Goal: Transaction & Acquisition: Subscribe to service/newsletter

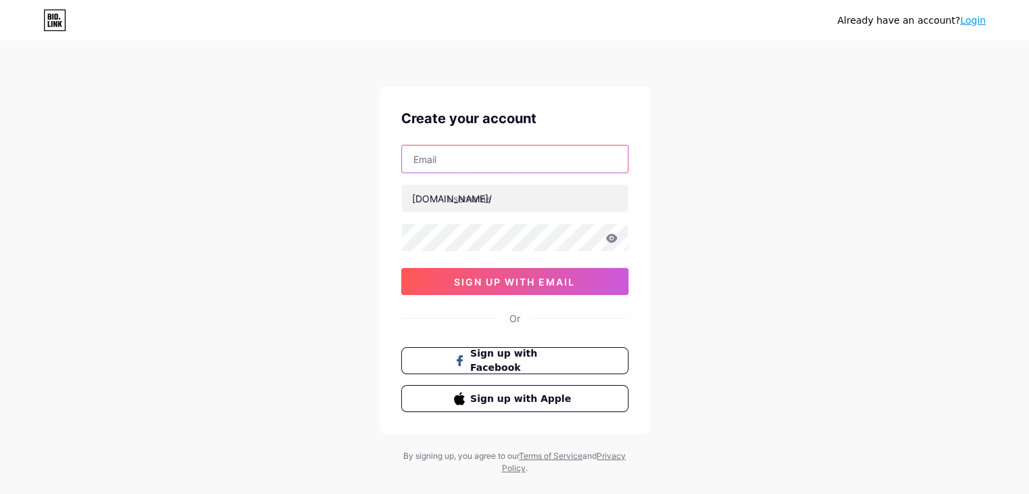
click at [547, 163] on input "text" at bounding box center [515, 158] width 226 height 27
type input "[EMAIL_ADDRESS][DOMAIN_NAME]"
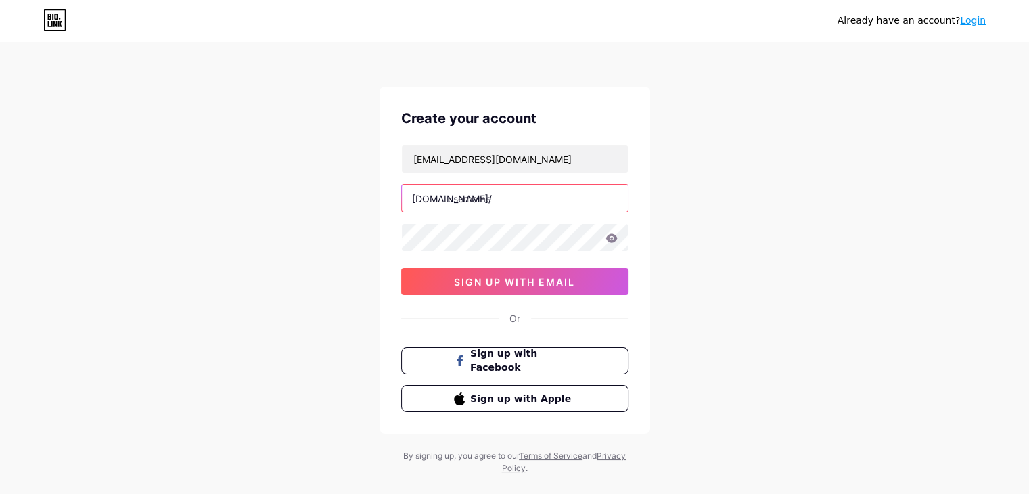
click at [526, 193] on input "text" at bounding box center [515, 198] width 226 height 27
type input "elautistadelosautos"
click at [760, 214] on div "Already have an account? Login Create your account [EMAIL_ADDRESS][DOMAIN_NAME]…" at bounding box center [514, 258] width 1029 height 517
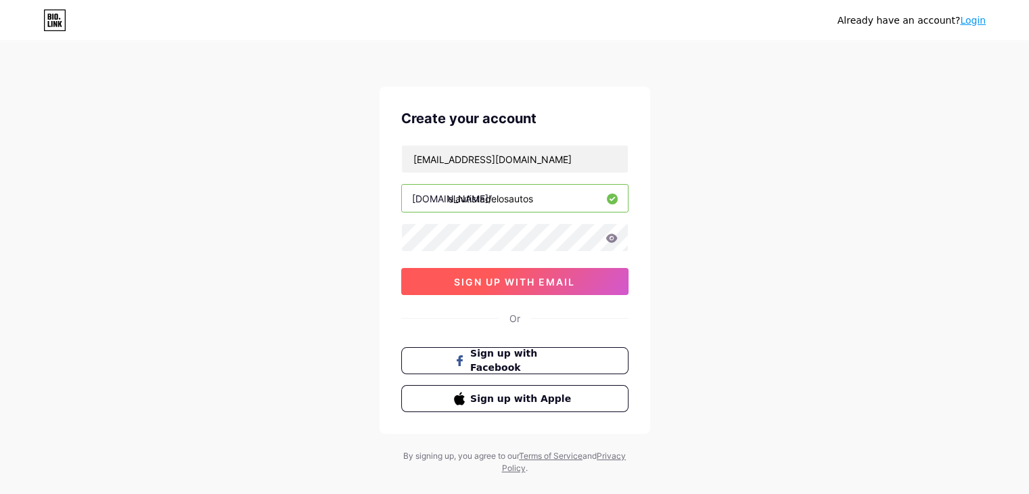
click at [550, 276] on span "sign up with email" at bounding box center [514, 281] width 121 height 11
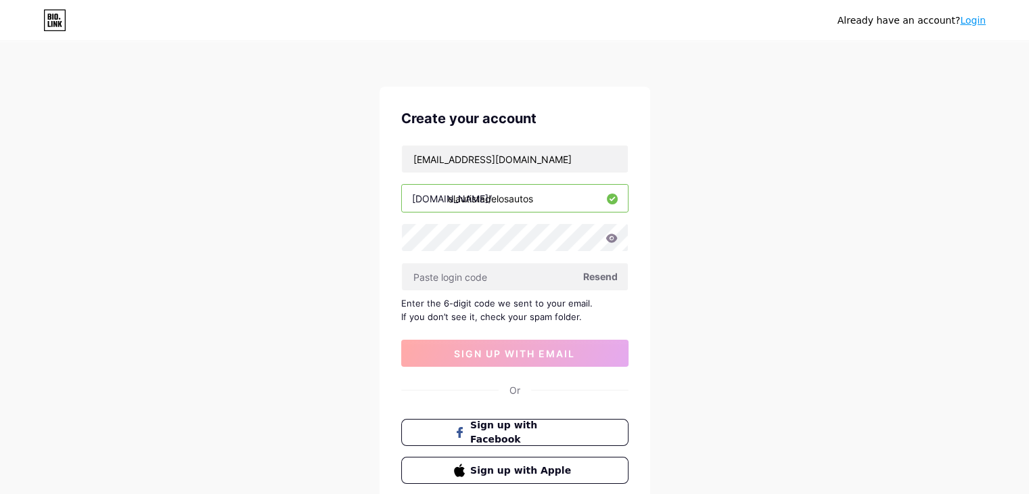
click at [607, 271] on span "Resend" at bounding box center [600, 276] width 34 height 14
click at [603, 273] on span "Resend" at bounding box center [600, 276] width 34 height 14
click at [517, 430] on span "Sign up with Facebook" at bounding box center [522, 432] width 106 height 29
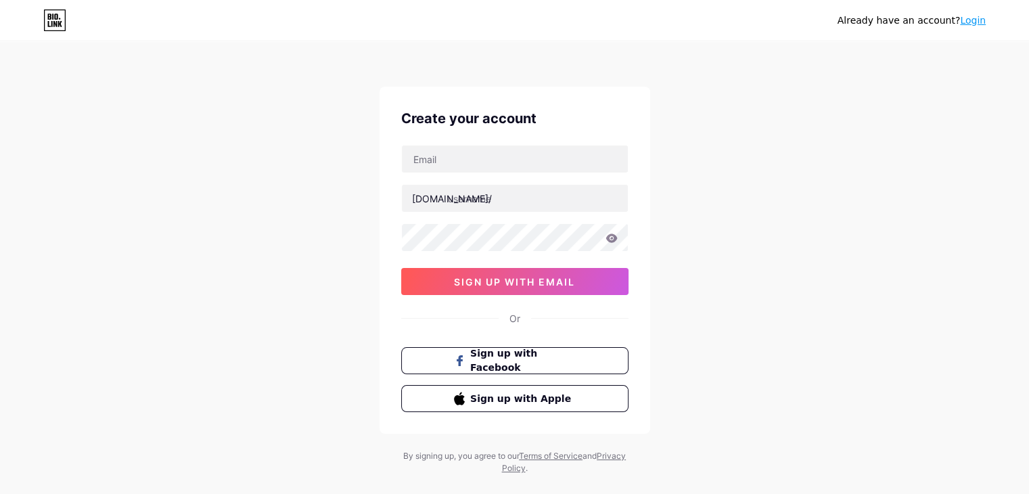
click at [455, 143] on div "Create your account bio.link/ 0cAFcWeA7Q5ZMd1e2Dht3UM9pHqqt6XKAnWdXtS4B_CEBNZcH…" at bounding box center [514, 260] width 271 height 347
click at [452, 160] on input "text" at bounding box center [515, 158] width 226 height 27
type input "[EMAIL_ADDRESS][DOMAIN_NAME]"
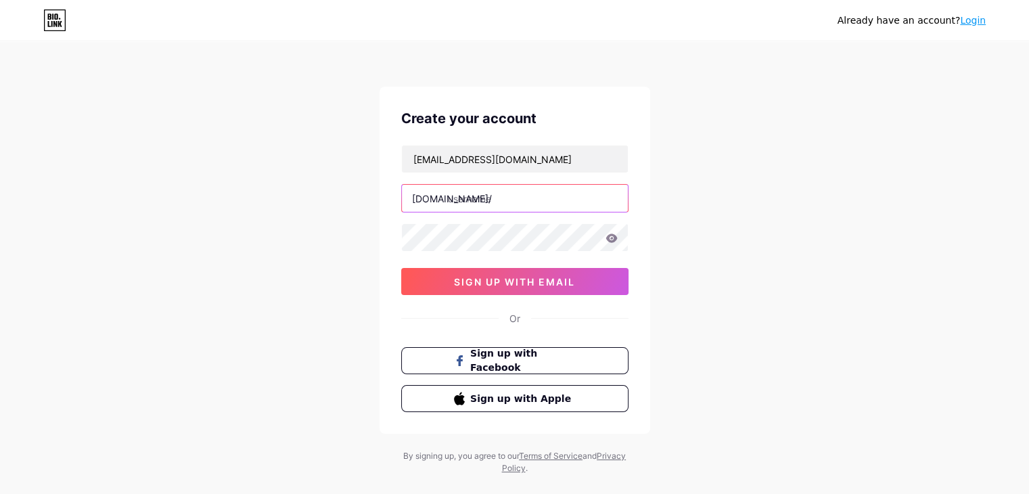
click at [501, 204] on input "text" at bounding box center [515, 198] width 226 height 27
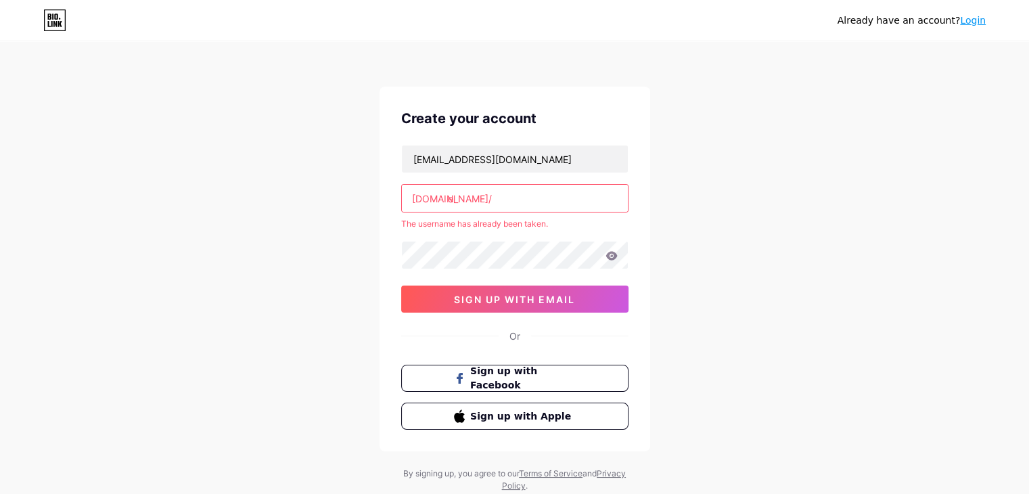
type input "e"
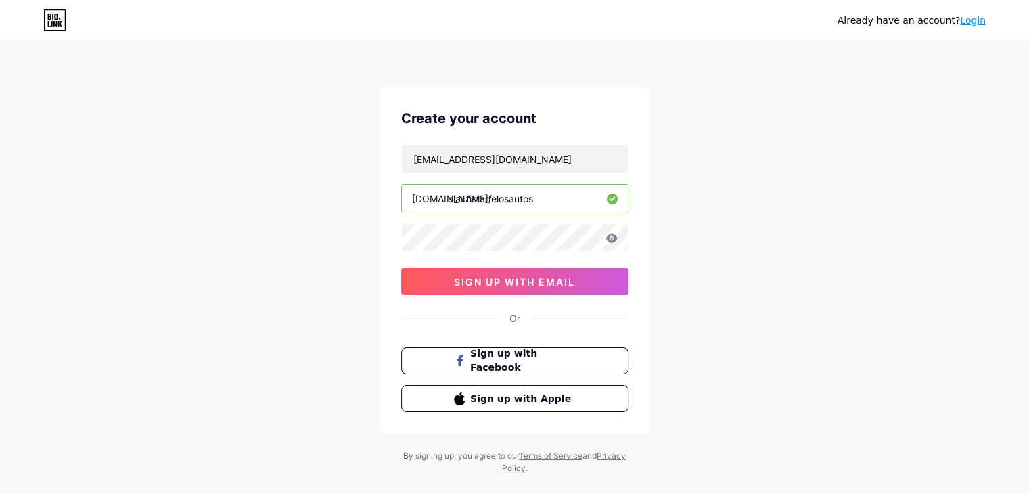
type input "elautistadelosautos"
click at [598, 275] on button "sign up with email" at bounding box center [514, 281] width 227 height 27
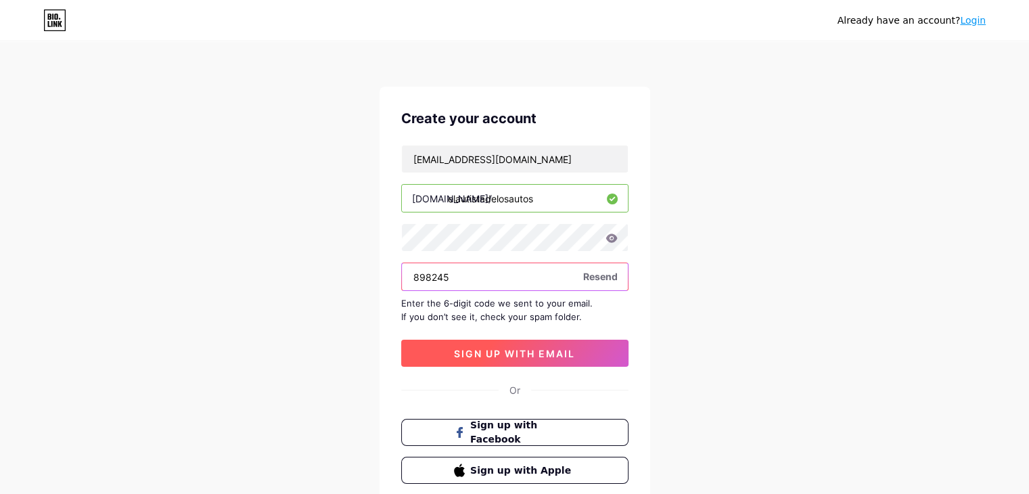
type input "898245"
click at [563, 348] on span "sign up with email" at bounding box center [514, 353] width 121 height 11
